Goal: Information Seeking & Learning: Learn about a topic

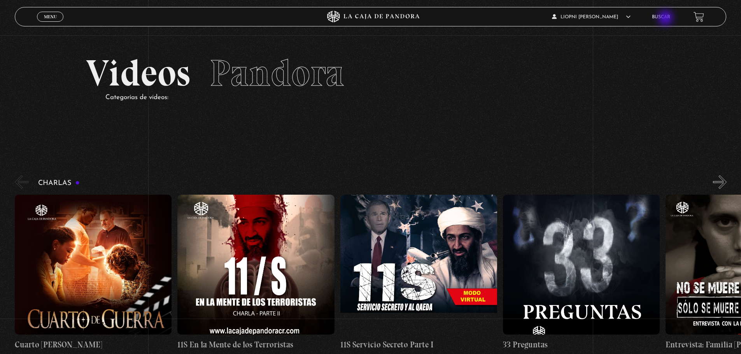
click at [666, 19] on link "Buscar" at bounding box center [661, 17] width 18 height 5
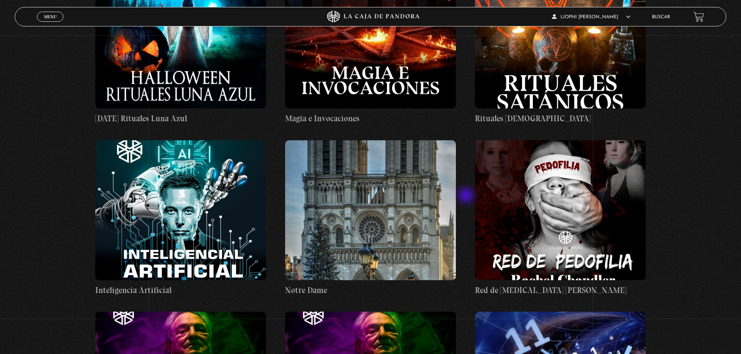
scroll to position [18632, 0]
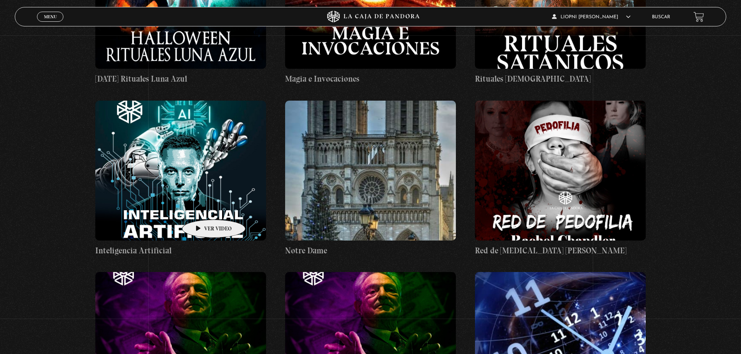
click at [202, 272] on figure at bounding box center [180, 342] width 171 height 140
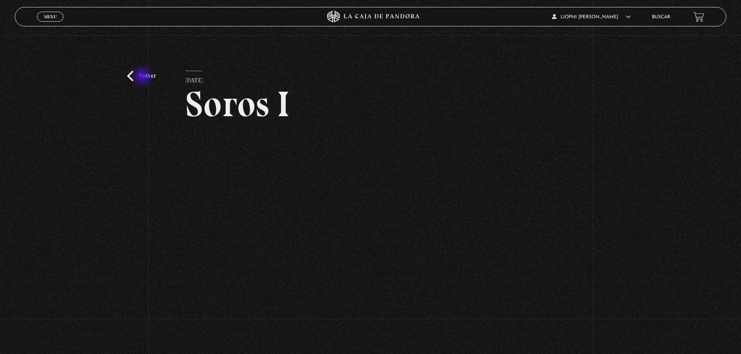
click at [143, 77] on link "Volver" at bounding box center [141, 76] width 29 height 11
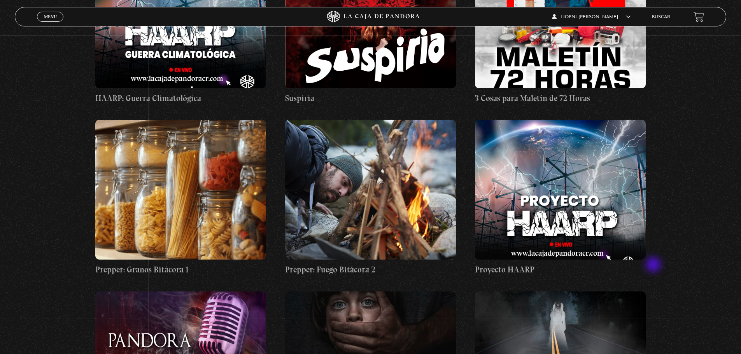
scroll to position [13419, 0]
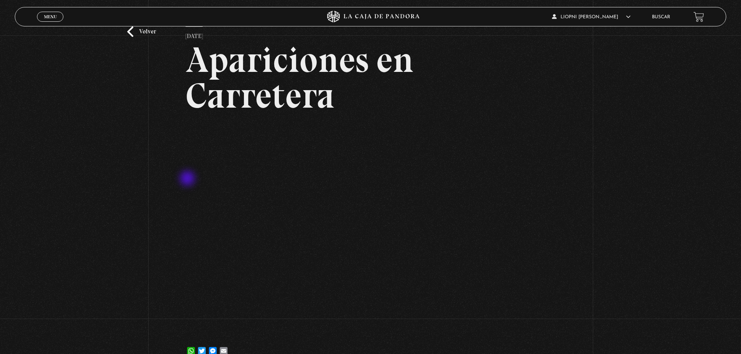
scroll to position [39, 0]
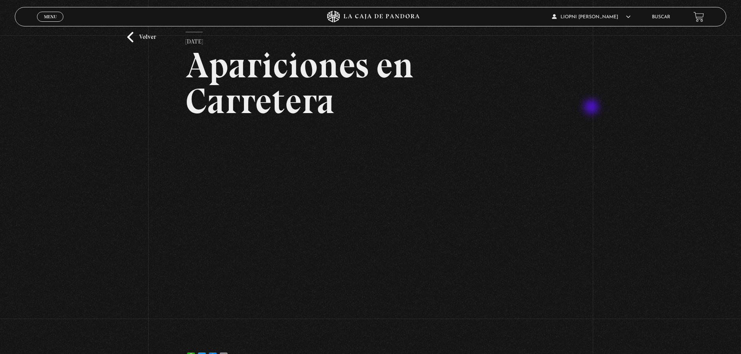
click at [592, 108] on div "Volver [DATE] Apariciones en Carretera WhatsApp Twitter Messenger Email" at bounding box center [370, 185] width 741 height 378
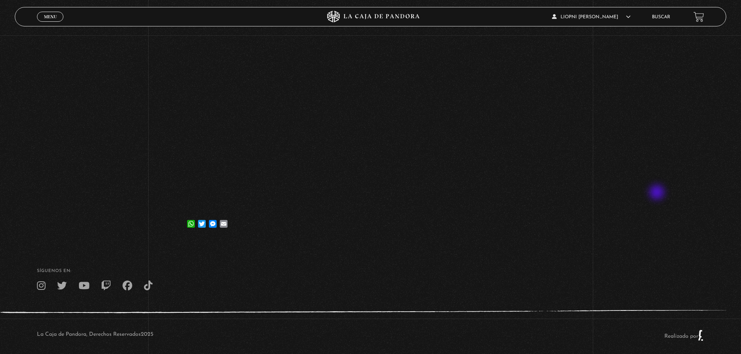
scroll to position [180, 0]
